Goal: Transaction & Acquisition: Subscribe to service/newsletter

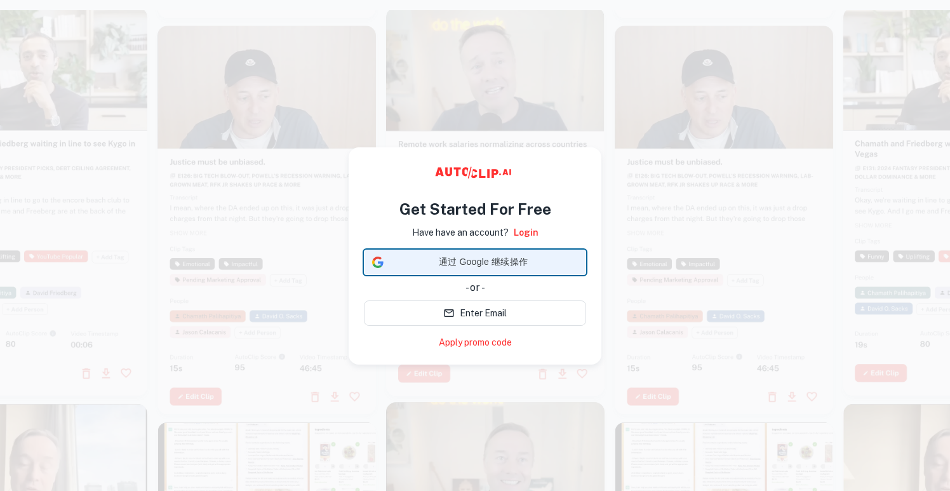
click at [514, 258] on span "通过 Google 继续操作" at bounding box center [483, 261] width 189 height 13
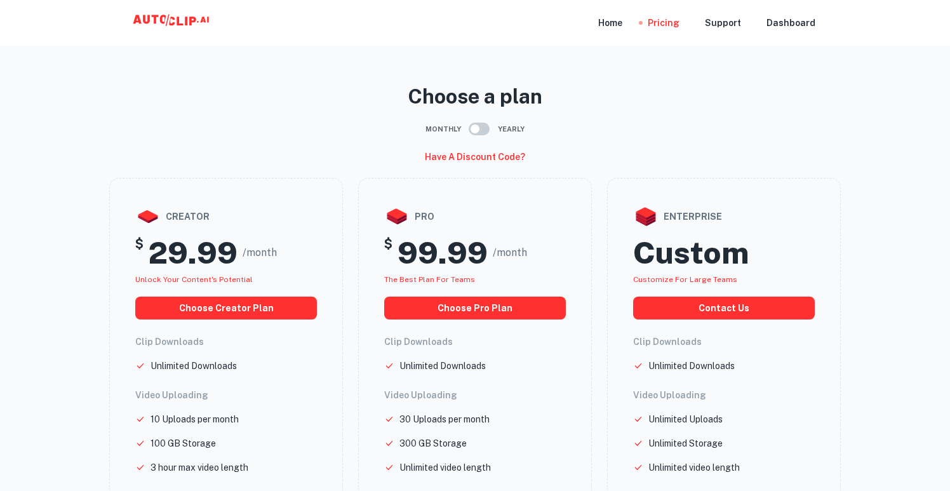
click at [194, 20] on icon at bounding box center [192, 21] width 7 height 9
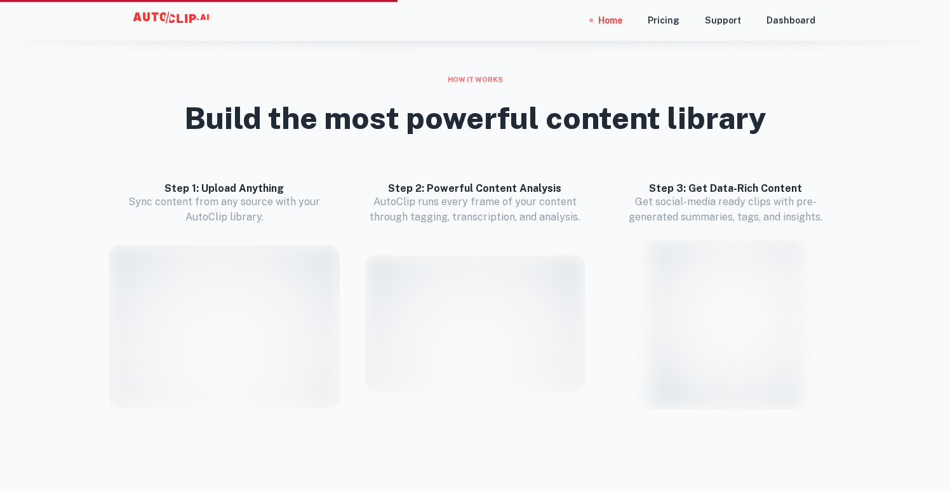
scroll to position [1559, 0]
